Goal: Information Seeking & Learning: Learn about a topic

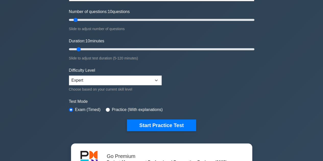
scroll to position [71, 0]
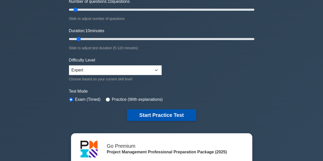
click at [156, 111] on button "Start Practice Test" at bounding box center [161, 115] width 69 height 12
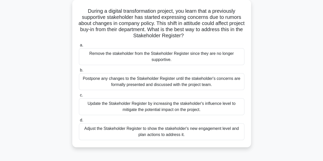
scroll to position [37, 0]
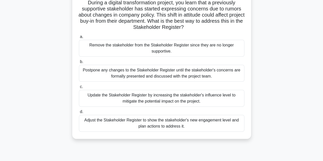
click at [165, 122] on div "Adjust the Stakeholder Register to show the stakeholder's new engagement level …" at bounding box center [161, 123] width 165 height 17
click at [79, 113] on input "d. Adjust the Stakeholder Register to show the stakeholder's new engagement lev…" at bounding box center [79, 111] width 0 height 3
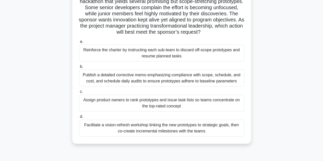
scroll to position [51, 0]
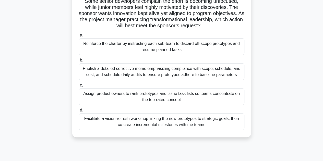
click at [174, 122] on div "Facilitate a vision-refresh workshop linking the new prototypes to strategic go…" at bounding box center [161, 121] width 165 height 17
click at [79, 112] on input "d. Facilitate a vision-refresh workshop linking the new prototypes to strategic…" at bounding box center [79, 110] width 0 height 3
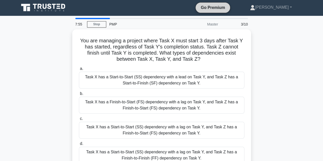
scroll to position [0, 0]
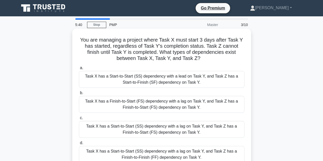
click at [127, 108] on div "Task X has a Finish-to-Start (FS) dependency with a lag on Task Y, and Task Z h…" at bounding box center [161, 104] width 165 height 17
click at [79, 95] on input "b. Task X has a Finish-to-Start (FS) dependency with a lag on Task Y, and Task …" at bounding box center [79, 92] width 0 height 3
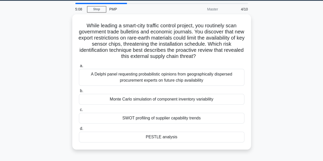
scroll to position [20, 0]
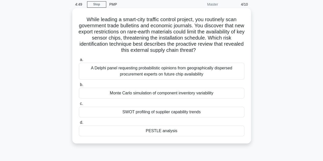
click at [152, 116] on div "SWOT profiling of supplier capability trends" at bounding box center [161, 112] width 165 height 11
click at [79, 105] on input "c. SWOT profiling of supplier capability trends" at bounding box center [79, 103] width 0 height 3
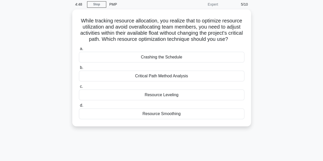
scroll to position [0, 0]
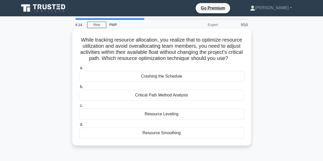
click at [147, 100] on div "Critical Path Method Analysis" at bounding box center [161, 95] width 165 height 11
click at [79, 88] on input "b. Critical Path Method Analysis" at bounding box center [79, 86] width 0 height 3
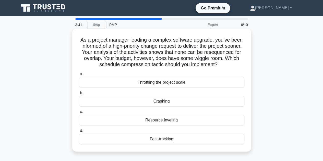
click at [162, 100] on div "Crashing" at bounding box center [161, 101] width 165 height 11
click at [79, 95] on input "b. Crashing" at bounding box center [79, 92] width 0 height 3
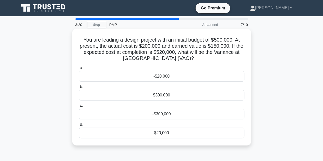
click at [164, 116] on div "-$300,000" at bounding box center [161, 114] width 165 height 11
click at [79, 107] on input "c. -$300,000" at bounding box center [79, 105] width 0 height 3
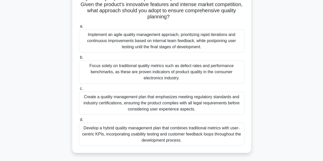
scroll to position [75, 0]
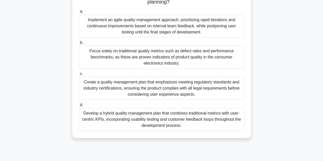
click at [170, 117] on div "Develop a hybrid quality management plan that combines traditional metrics with…" at bounding box center [161, 119] width 165 height 23
click at [79, 107] on input "d. Develop a hybrid quality management plan that combines traditional metrics w…" at bounding box center [79, 104] width 0 height 3
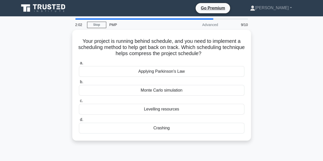
scroll to position [0, 0]
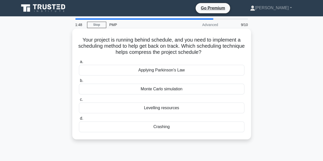
click at [158, 126] on div "Crashing" at bounding box center [161, 126] width 165 height 11
click at [79, 120] on input "d. Crashing" at bounding box center [79, 118] width 0 height 3
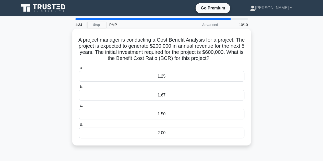
click at [162, 78] on div "1.25" at bounding box center [161, 76] width 165 height 11
click at [79, 70] on input "a. 1.25" at bounding box center [79, 67] width 0 height 3
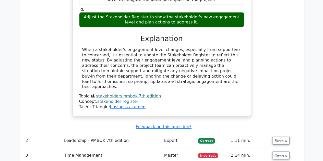
scroll to position [656, 0]
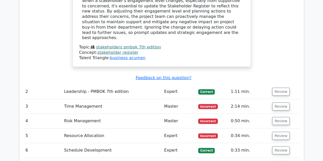
click at [209, 104] on span "Incorrect" at bounding box center [208, 106] width 20 height 5
click at [277, 103] on button "Review" at bounding box center [280, 107] width 17 height 8
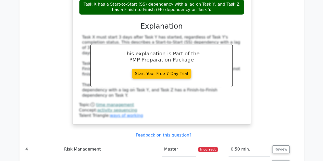
scroll to position [904, 0]
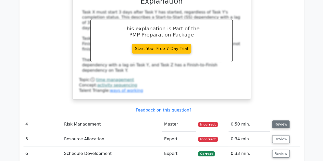
click at [279, 120] on button "Review" at bounding box center [280, 124] width 17 height 8
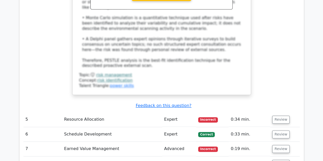
scroll to position [1216, 0]
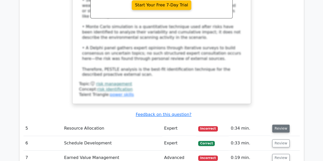
click at [275, 124] on button "Review" at bounding box center [280, 128] width 17 height 8
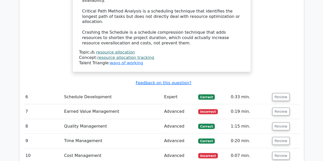
scroll to position [1518, 0]
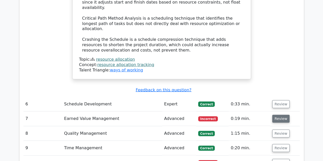
click at [278, 115] on button "Review" at bounding box center [280, 119] width 17 height 8
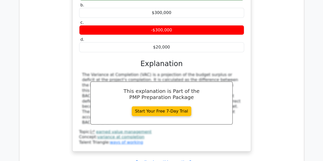
scroll to position [1710, 0]
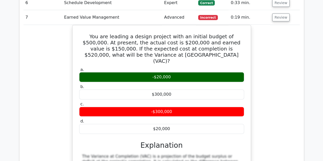
scroll to position [1620, 0]
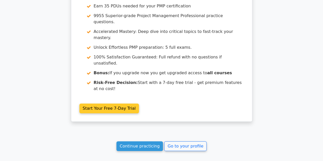
scroll to position [930, 0]
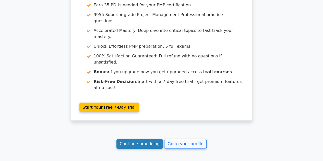
click at [147, 139] on link "Continue practicing" at bounding box center [139, 144] width 47 height 10
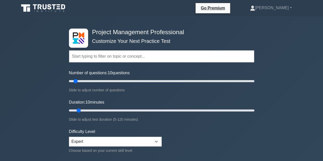
scroll to position [141, 0]
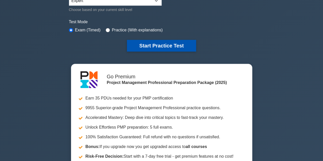
click at [162, 43] on button "Start Practice Test" at bounding box center [161, 46] width 69 height 12
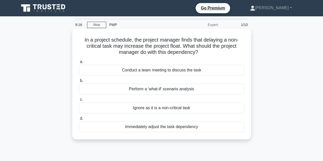
click at [165, 71] on div "Conduct a team meeting to discuss the task" at bounding box center [161, 70] width 165 height 11
click at [79, 64] on input "a. Conduct a team meeting to discuss the task" at bounding box center [79, 61] width 0 height 3
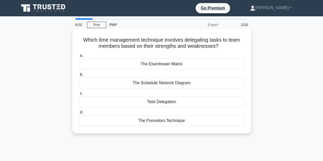
click at [168, 119] on div "The Pomodoro Technique" at bounding box center [161, 120] width 165 height 11
click at [79, 114] on input "d. The Pomodoro Technique" at bounding box center [79, 112] width 0 height 3
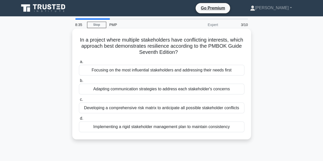
click at [120, 89] on div "Adapting communication strategies to address each stakeholder's concerns" at bounding box center [161, 89] width 165 height 11
click at [79, 82] on input "b. Adapting communication strategies to address each stakeholder's concerns" at bounding box center [79, 80] width 0 height 3
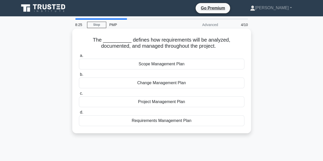
click at [176, 120] on div "Requirements Management Plan" at bounding box center [161, 120] width 165 height 11
click at [79, 114] on input "d. Requirements Management Plan" at bounding box center [79, 112] width 0 height 3
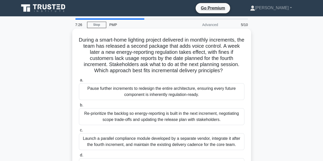
click at [159, 115] on div "Re-prioritize the backlog so energy-reporting is built in the next increment, n…" at bounding box center [161, 116] width 165 height 17
click at [79, 107] on input "b. Re-prioritize the backlog so energy-reporting is built in the next increment…" at bounding box center [79, 105] width 0 height 3
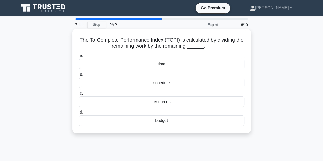
click at [164, 66] on div "time" at bounding box center [161, 64] width 165 height 11
click at [79, 57] on input "a. time" at bounding box center [79, 55] width 0 height 3
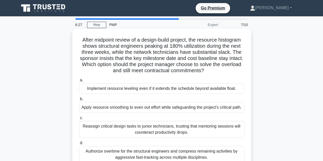
click at [119, 105] on div "Apply resource smoothing to even out effort while safeguarding the project’s cr…" at bounding box center [161, 107] width 165 height 11
click at [79, 101] on input "b. Apply resource smoothing to even out effort while safeguarding the project’s…" at bounding box center [79, 98] width 0 height 3
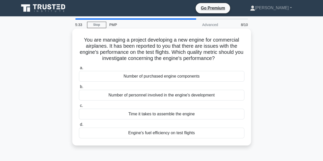
click at [140, 133] on div "Engine's fuel efficiency on test flights" at bounding box center [161, 133] width 165 height 11
click at [79, 126] on input "d. Engine's fuel efficiency on test flights" at bounding box center [79, 124] width 0 height 3
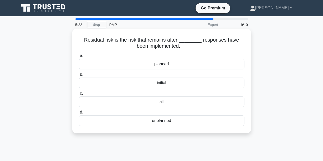
click at [160, 64] on div "planned" at bounding box center [161, 64] width 165 height 11
click at [79, 57] on input "a. planned" at bounding box center [79, 55] width 0 height 3
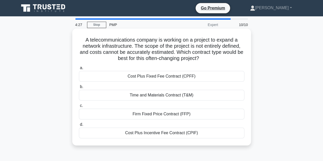
click at [157, 77] on div "Cost Plus Fixed Fee Contract (CPFF)" at bounding box center [161, 76] width 165 height 11
click at [79, 70] on input "a. Cost Plus Fixed Fee Contract (CPFF)" at bounding box center [79, 67] width 0 height 3
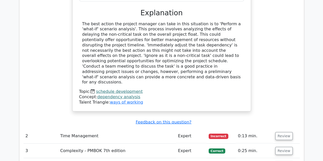
scroll to position [609, 0]
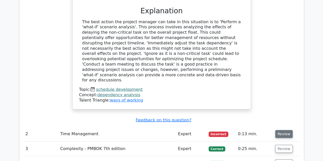
click at [286, 130] on button "Review" at bounding box center [283, 134] width 17 height 8
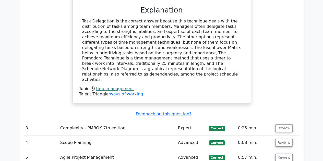
scroll to position [854, 0]
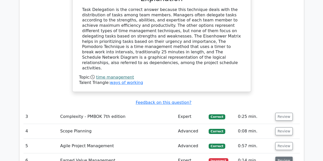
click at [284, 157] on button "Review" at bounding box center [283, 161] width 17 height 8
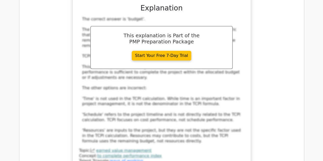
scroll to position [1258, 0]
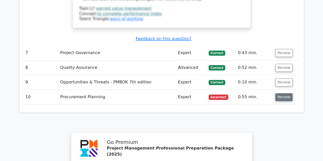
click at [278, 93] on button "Review" at bounding box center [283, 97] width 17 height 8
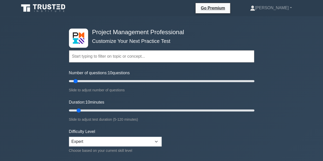
scroll to position [141, 0]
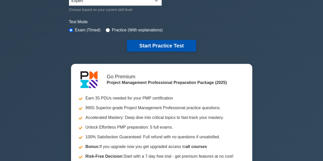
click at [148, 48] on button "Start Practice Test" at bounding box center [161, 46] width 69 height 12
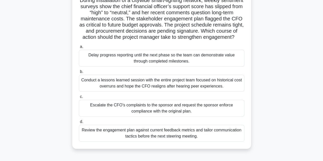
scroll to position [51, 0]
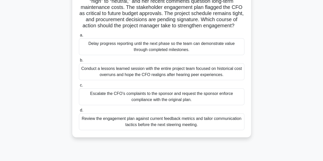
click at [125, 127] on div "Review the engagement plan against current feedback metrics and tailor communic…" at bounding box center [161, 121] width 165 height 17
click at [79, 112] on input "d. Review the engagement plan against current feedback metrics and tailor commu…" at bounding box center [79, 110] width 0 height 3
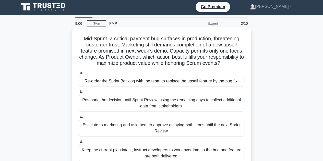
scroll to position [0, 0]
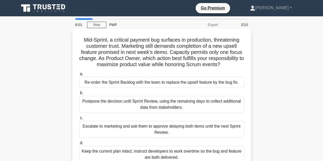
click at [119, 83] on div "Re-order the Sprint Backlog with the team to replace the upsell feature by the …" at bounding box center [161, 82] width 165 height 11
click at [79, 76] on input "a. Re-order the Sprint Backlog with the team to replace the upsell feature by t…" at bounding box center [79, 73] width 0 height 3
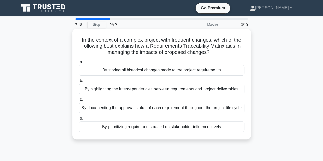
click at [120, 90] on div "By highlighting the interdependencies between requirements and project delivera…" at bounding box center [161, 89] width 165 height 11
click at [79, 82] on input "b. By highlighting the interdependencies between requirements and project deliv…" at bounding box center [79, 80] width 0 height 3
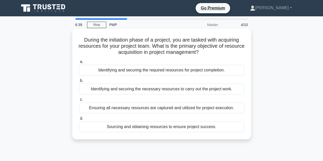
click at [131, 90] on div "Identifying and securing the necessary resources to carry out the project work." at bounding box center [161, 89] width 165 height 11
click at [79, 82] on input "b. Identifying and securing the necessary resources to carry out the project wo…" at bounding box center [79, 80] width 0 height 3
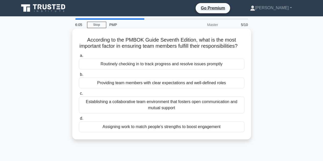
click at [165, 111] on div "Establishing a collaborative team environment that fosters open communication a…" at bounding box center [161, 104] width 165 height 17
click at [79, 95] on input "c. Establishing a collaborative team environment that fosters open communicatio…" at bounding box center [79, 93] width 0 height 3
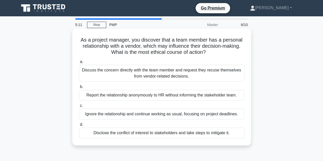
click at [140, 74] on div "Discuss the concern directly with the team member and request they recuse thems…" at bounding box center [161, 73] width 165 height 17
click at [79, 64] on input "a. Discuss the concern directly with the team member and request they recuse th…" at bounding box center [79, 61] width 0 height 3
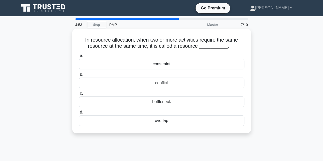
click at [167, 85] on div "conflict" at bounding box center [161, 83] width 165 height 11
click at [79, 76] on input "b. conflict" at bounding box center [79, 74] width 0 height 3
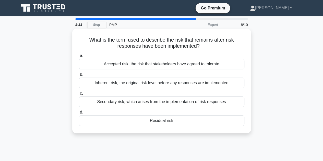
click at [153, 120] on div "Residual risk" at bounding box center [161, 120] width 165 height 11
click at [79, 114] on input "d. Residual risk" at bounding box center [79, 112] width 0 height 3
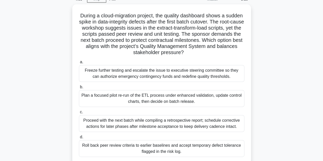
scroll to position [31, 0]
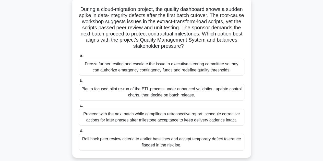
click at [157, 94] on div "Plan a focused pilot re-run of the ETL process under enhanced validation, updat…" at bounding box center [161, 92] width 165 height 17
click at [79, 82] on input "b. Plan a focused pilot re-run of the ETL process under enhanced validation, up…" at bounding box center [79, 80] width 0 height 3
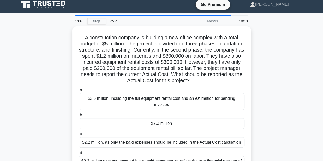
scroll to position [0, 0]
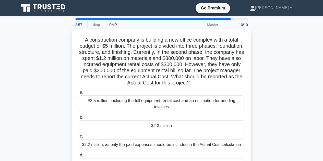
click at [150, 125] on div "$2.3 million" at bounding box center [161, 125] width 165 height 11
click at [79, 119] on input "b. $2.3 million" at bounding box center [79, 117] width 0 height 3
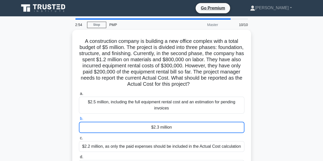
scroll to position [115, 0]
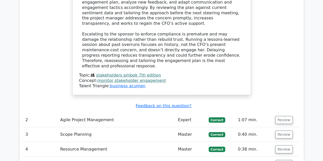
scroll to position [702, 0]
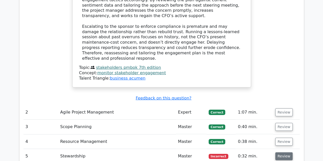
click at [282, 152] on button "Review" at bounding box center [283, 156] width 17 height 8
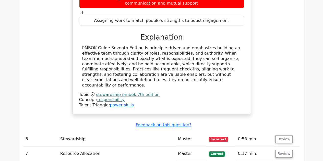
scroll to position [947, 0]
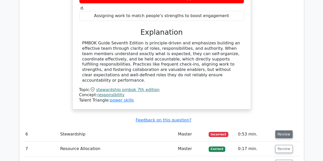
click at [282, 130] on button "Review" at bounding box center [283, 134] width 17 height 8
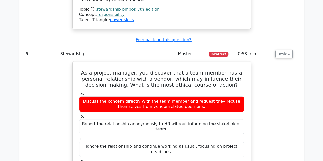
scroll to position [1169, 0]
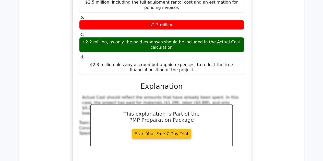
scroll to position [1591, 0]
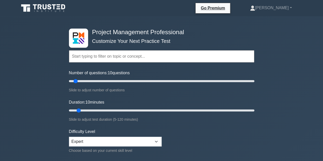
scroll to position [141, 0]
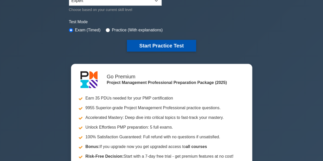
click at [169, 43] on button "Start Practice Test" at bounding box center [161, 46] width 69 height 12
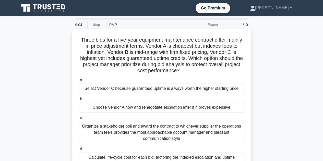
click at [165, 91] on div "Select Vendor C because guaranteed uptime is always worth the higher starting p…" at bounding box center [161, 88] width 165 height 11
click at [79, 82] on input "a. Select Vendor C because guaranteed uptime is always worth the higher startin…" at bounding box center [79, 80] width 0 height 3
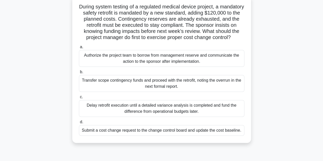
scroll to position [41, 0]
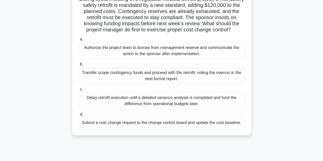
click at [116, 128] on div "Submit a cost change request to the change control board and update the cost ba…" at bounding box center [161, 122] width 165 height 11
click at [79, 116] on input "d. Submit a cost change request to the change control board and update the cost…" at bounding box center [79, 114] width 0 height 3
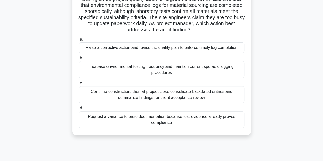
click at [112, 50] on div "Raise a corrective action and revise the quality plan to enforce timely log com…" at bounding box center [161, 47] width 165 height 11
click at [79, 41] on input "a. Raise a corrective action and revise the quality plan to enforce timely log …" at bounding box center [79, 39] width 0 height 3
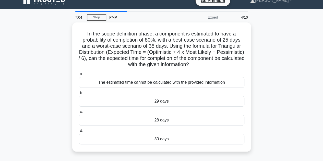
scroll to position [0, 0]
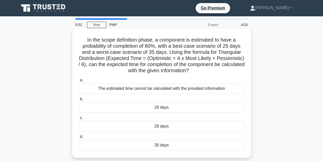
click at [159, 124] on div "28 days" at bounding box center [161, 126] width 165 height 11
click at [79, 120] on input "c. 28 days" at bounding box center [79, 117] width 0 height 3
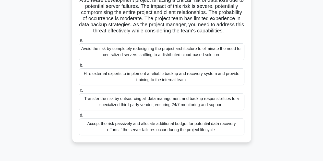
scroll to position [47, 0]
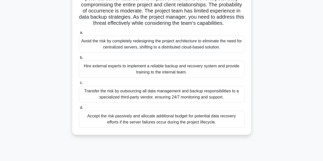
click at [179, 74] on div "Hire external experts to implement a reliable backup and recovery system and pr…" at bounding box center [161, 69] width 165 height 17
click at [79, 59] on input "b. Hire external experts to implement a reliable backup and recovery system and…" at bounding box center [79, 57] width 0 height 3
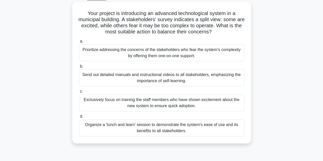
scroll to position [31, 0]
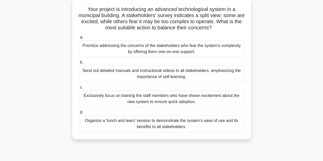
click at [167, 123] on div "Organize a 'lunch and learn' session to demonstrate the system's ease of use an…" at bounding box center [161, 123] width 165 height 17
click at [79, 114] on input "d. Organize a 'lunch and learn' session to demonstrate the system's ease of use…" at bounding box center [79, 112] width 0 height 3
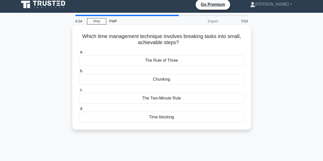
scroll to position [0, 0]
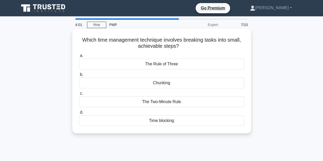
click at [160, 119] on div "Time blocking" at bounding box center [161, 120] width 165 height 11
click at [79, 114] on input "d. Time blocking" at bounding box center [79, 112] width 0 height 3
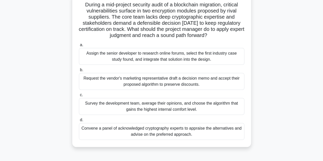
scroll to position [41, 0]
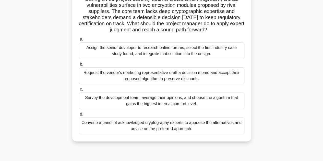
click at [162, 124] on div "Convene a panel of acknowledged cryptography experts to appraise the alternativ…" at bounding box center [161, 125] width 165 height 17
click at [79, 116] on input "d. Convene a panel of acknowledged cryptography experts to appraise the alterna…" at bounding box center [79, 114] width 0 height 3
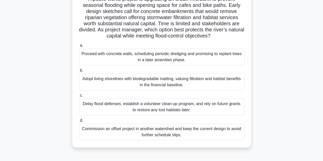
click at [146, 56] on div "Proceed with concrete walls, scheduling periodic dredging and promising to repl…" at bounding box center [161, 56] width 165 height 17
click at [79, 47] on input "a. Proceed with concrete walls, scheduling periodic dredging and promising to r…" at bounding box center [79, 45] width 0 height 3
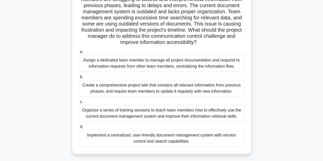
scroll to position [51, 0]
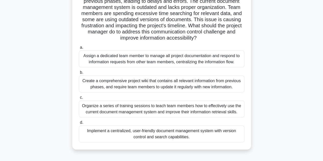
click at [156, 135] on div "Implement a centralized, user-friendly document management system with version …" at bounding box center [161, 133] width 165 height 17
click at [79, 124] on input "d. Implement a centralized, user-friendly document management system with versi…" at bounding box center [79, 122] width 0 height 3
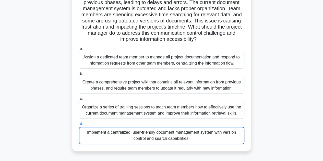
scroll to position [115, 0]
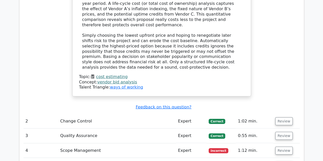
scroll to position [677, 0]
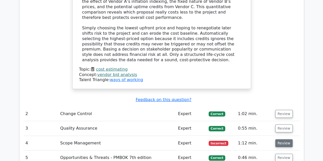
click at [280, 139] on button "Review" at bounding box center [283, 143] width 17 height 8
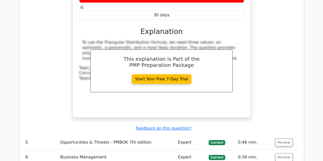
scroll to position [932, 0]
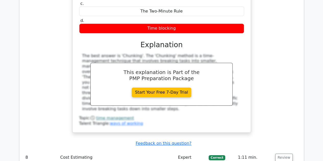
scroll to position [1167, 0]
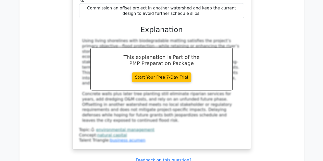
scroll to position [1487, 0]
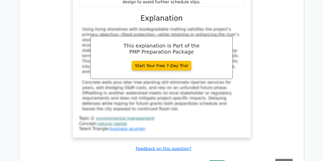
click at [280, 159] on button "Review" at bounding box center [283, 163] width 17 height 8
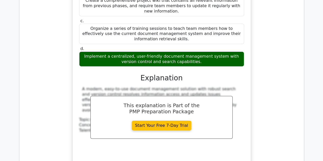
scroll to position [1909, 0]
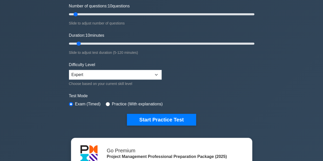
scroll to position [71, 0]
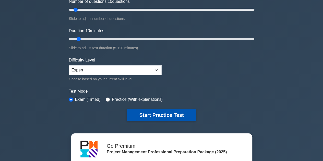
click at [172, 112] on button "Start Practice Test" at bounding box center [161, 115] width 69 height 12
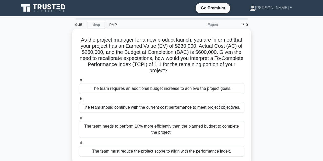
click at [150, 91] on div "The team requires an additional budget increase to achieve the project goals." at bounding box center [161, 88] width 165 height 11
click at [79, 82] on input "a. The team requires an additional budget increase to achieve the project goals." at bounding box center [79, 80] width 0 height 3
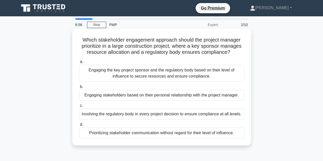
click at [144, 133] on div "Prioritizing stakeholder communication without regard for their level of influe…" at bounding box center [161, 133] width 165 height 11
click at [79, 126] on input "d. Prioritizing stakeholder communication without regard for their level of inf…" at bounding box center [79, 124] width 0 height 3
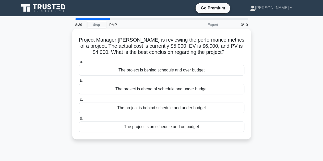
click at [157, 90] on div "The project is ahead of schedule and under budget" at bounding box center [161, 89] width 165 height 11
click at [79, 82] on input "b. The project is ahead of schedule and under budget" at bounding box center [79, 80] width 0 height 3
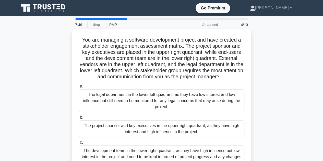
click at [153, 128] on div "The project sponsor and key executives in the upper right quadrant, as they hav…" at bounding box center [161, 128] width 165 height 17
click at [79, 119] on input "b. The project sponsor and key executives in the upper right quadrant, as they …" at bounding box center [79, 117] width 0 height 3
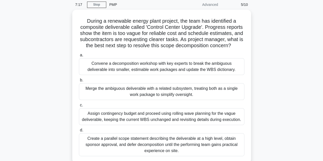
scroll to position [20, 0]
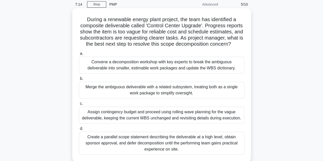
click at [154, 70] on div "Convene a decomposition workshop with key experts to break the ambiguous delive…" at bounding box center [161, 65] width 165 height 17
click at [79, 55] on input "a. Convene a decomposition workshop with key experts to break the ambiguous del…" at bounding box center [79, 53] width 0 height 3
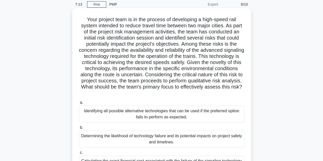
scroll to position [0, 0]
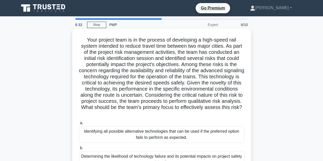
click at [122, 102] on h5 "Your project team is in the process of developing a high-speed rail system inte…" at bounding box center [161, 77] width 166 height 80
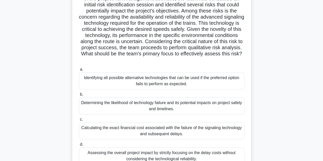
scroll to position [61, 0]
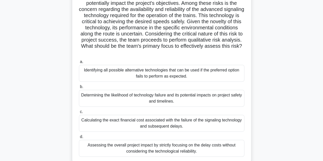
click at [166, 98] on div "Determining the likelihood of technology failure and its potential impacts on p…" at bounding box center [161, 98] width 165 height 17
click at [79, 88] on input "b. Determining the likelihood of technology failure and its potential impacts o…" at bounding box center [79, 86] width 0 height 3
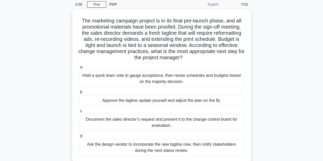
scroll to position [31, 0]
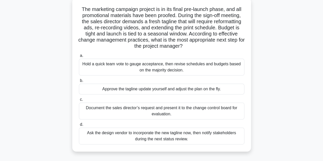
click at [155, 110] on div "Document the sales director’s request and present it to the change control boar…" at bounding box center [161, 111] width 165 height 17
click at [79, 101] on input "c. Document the sales director’s request and present it to the change control b…" at bounding box center [79, 99] width 0 height 3
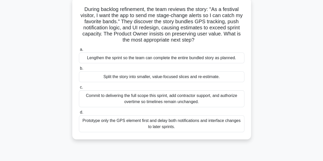
click at [163, 126] on div "Prototype only the GPS element first and delay both notifications and interface…" at bounding box center [161, 123] width 165 height 17
click at [79, 114] on input "d. Prototype only the GPS element first and delay both notifications and interf…" at bounding box center [79, 112] width 0 height 3
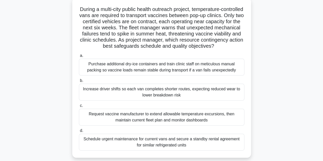
click at [149, 148] on div "Schedule urgent maintenance for current vans and secure a standby rental agreem…" at bounding box center [161, 142] width 165 height 17
click at [79, 132] on input "d. Schedule urgent maintenance for current vans and secure a standby rental agr…" at bounding box center [79, 130] width 0 height 3
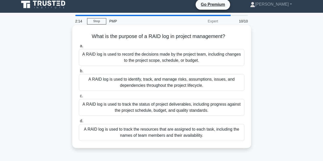
scroll to position [0, 0]
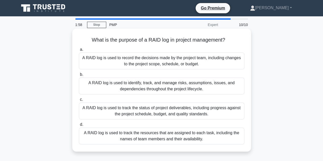
click at [128, 85] on div "A RAID log is used to identify, track, and manage risks, assumptions, issues, a…" at bounding box center [161, 86] width 165 height 17
click at [79, 76] on input "b. A RAID log is used to identify, track, and manage risks, assumptions, issues…" at bounding box center [79, 74] width 0 height 3
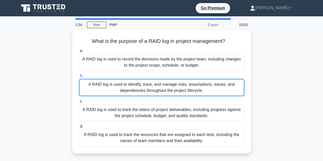
scroll to position [115, 0]
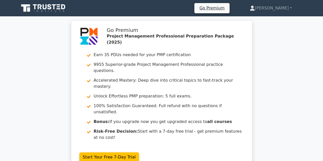
scroll to position [141, 0]
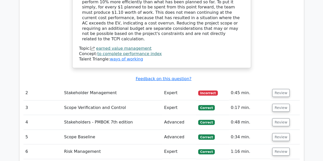
scroll to position [708, 0]
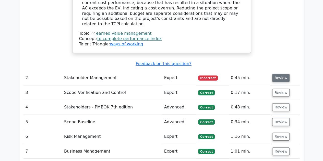
click at [278, 74] on button "Review" at bounding box center [280, 78] width 17 height 8
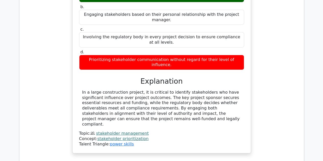
scroll to position [990, 0]
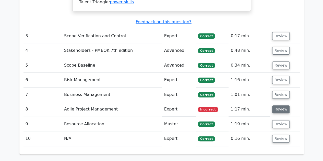
click at [275, 105] on button "Review" at bounding box center [280, 109] width 17 height 8
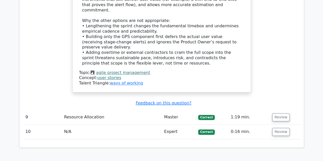
scroll to position [1422, 0]
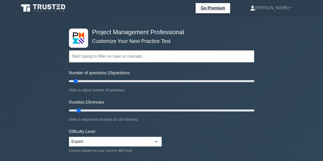
scroll to position [141, 0]
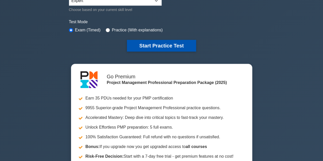
click at [144, 44] on button "Start Practice Test" at bounding box center [161, 46] width 69 height 12
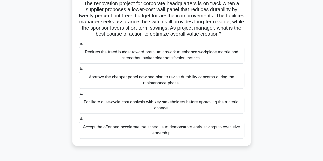
scroll to position [41, 0]
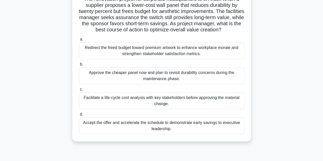
click at [128, 100] on div "Facilitate a life-cycle cost analysis with key stakeholders before approving th…" at bounding box center [161, 100] width 165 height 17
click at [79, 91] on input "c. Facilitate a life-cycle cost analysis with key stakeholders before approving…" at bounding box center [79, 89] width 0 height 3
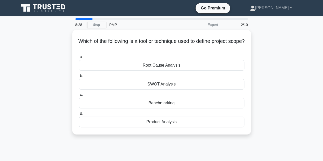
scroll to position [0, 0]
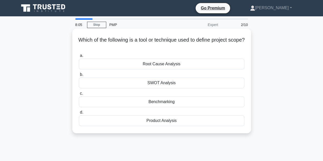
click at [166, 102] on div "Benchmarking" at bounding box center [161, 101] width 165 height 11
click at [79, 95] on input "c. Benchmarking" at bounding box center [79, 93] width 0 height 3
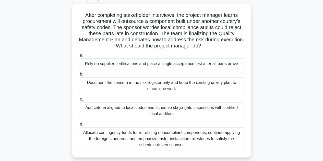
scroll to position [31, 0]
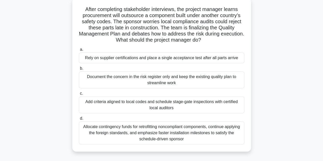
click at [134, 79] on div "Document the concern in the risk register only and keep the existing quality pl…" at bounding box center [161, 79] width 165 height 17
click at [79, 70] on input "b. Document the concern in the risk register only and keep the existing quality…" at bounding box center [79, 68] width 0 height 3
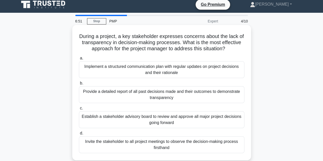
scroll to position [0, 0]
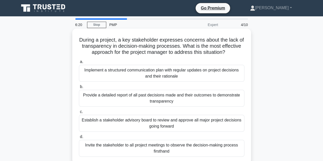
click at [147, 72] on div "Implement a structured communication plan with regular updates on project decis…" at bounding box center [161, 73] width 165 height 17
click at [79, 64] on input "a. Implement a structured communication plan with regular updates on project de…" at bounding box center [79, 61] width 0 height 3
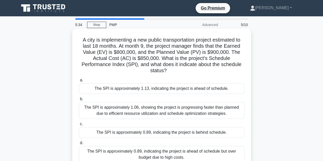
click at [163, 132] on div "The SPI is approximately 0.89, indicating the project is behind schedule." at bounding box center [161, 132] width 165 height 11
click at [79, 126] on input "c. The SPI is approximately 0.89, indicating the project is behind schedule." at bounding box center [79, 123] width 0 height 3
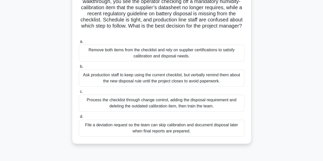
scroll to position [51, 0]
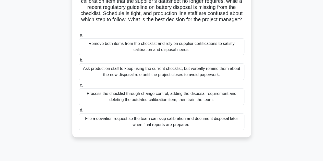
click at [162, 96] on div "Process the checklist through change control, adding the disposal requirement a…" at bounding box center [161, 96] width 165 height 17
click at [79, 87] on input "c. Process the checklist through change control, adding the disposal requiremen…" at bounding box center [79, 85] width 0 height 3
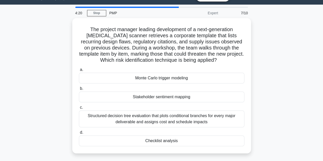
scroll to position [0, 0]
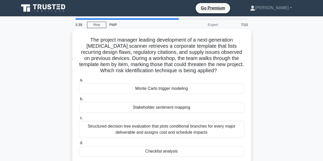
click at [133, 116] on label "c. Structured decision tree evaluation that plots conditional branches for ever…" at bounding box center [161, 126] width 165 height 23
click at [79, 116] on input "c. Structured decision tree evaluation that plots conditional branches for ever…" at bounding box center [79, 117] width 0 height 3
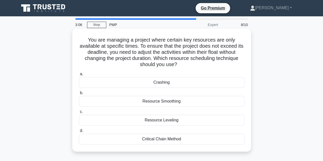
click at [168, 101] on div "Resource Smoothing" at bounding box center [161, 101] width 165 height 11
click at [79, 95] on input "b. Resource Smoothing" at bounding box center [79, 92] width 0 height 3
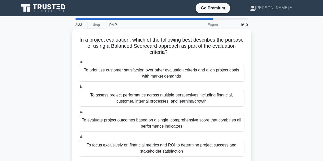
click at [154, 121] on div "To evaluate project outcomes based on a single, comprehensive score that combin…" at bounding box center [161, 123] width 165 height 17
click at [79, 113] on input "c. To evaluate project outcomes based on a single, comprehensive score that com…" at bounding box center [79, 111] width 0 height 3
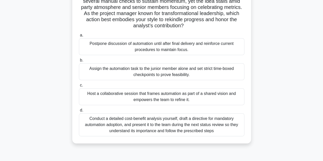
scroll to position [54, 0]
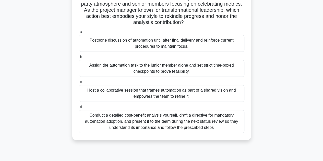
click at [149, 91] on div "Host a collaborative session that frames automation as part of a shared vision …" at bounding box center [161, 93] width 165 height 17
click at [79, 84] on input "c. Host a collaborative session that frames automation as part of a shared visi…" at bounding box center [79, 81] width 0 height 3
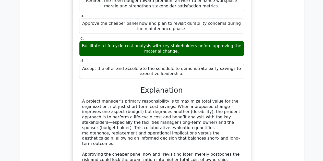
scroll to position [704, 0]
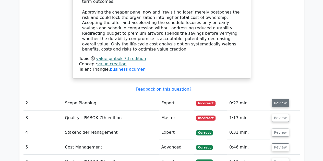
click at [278, 99] on button "Review" at bounding box center [279, 103] width 17 height 8
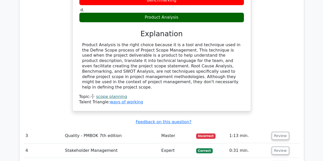
scroll to position [889, 0]
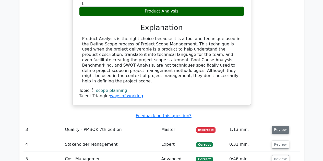
click at [282, 126] on button "Review" at bounding box center [279, 130] width 17 height 8
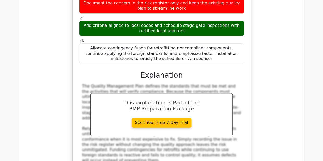
scroll to position [1252, 0]
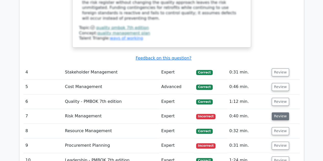
click at [281, 112] on button "Review" at bounding box center [279, 116] width 17 height 8
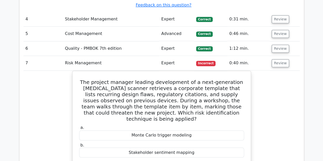
scroll to position [1447, 0]
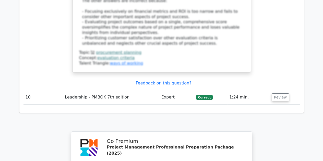
scroll to position [1916, 0]
